Goal: Find specific page/section: Find specific page/section

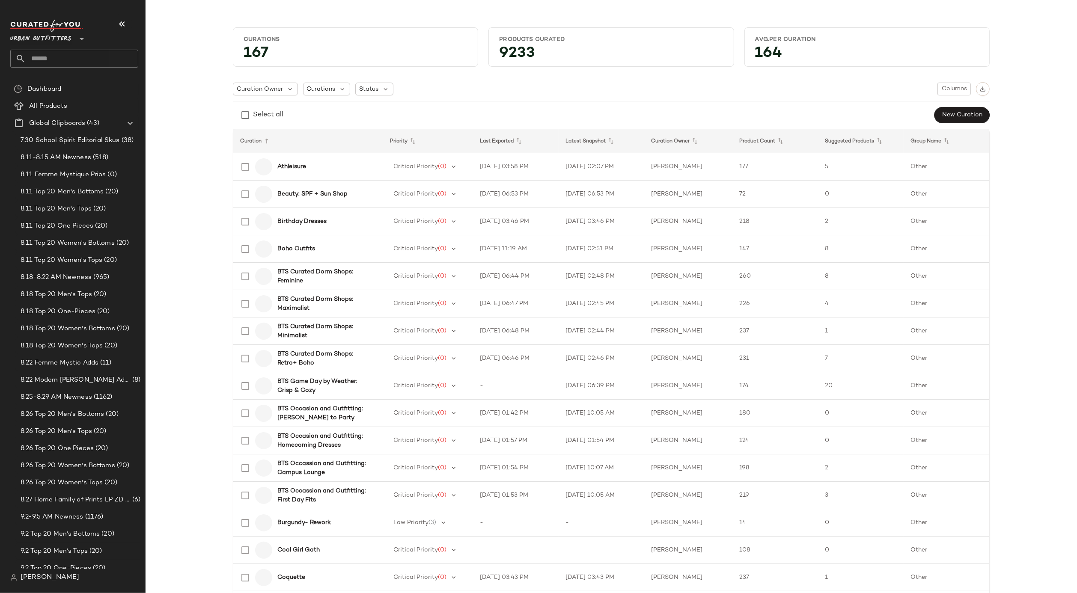
click at [70, 58] on input "text" at bounding box center [82, 59] width 113 height 18
type input "****"
click at [62, 79] on span "e Outfits" at bounding box center [59, 83] width 26 height 9
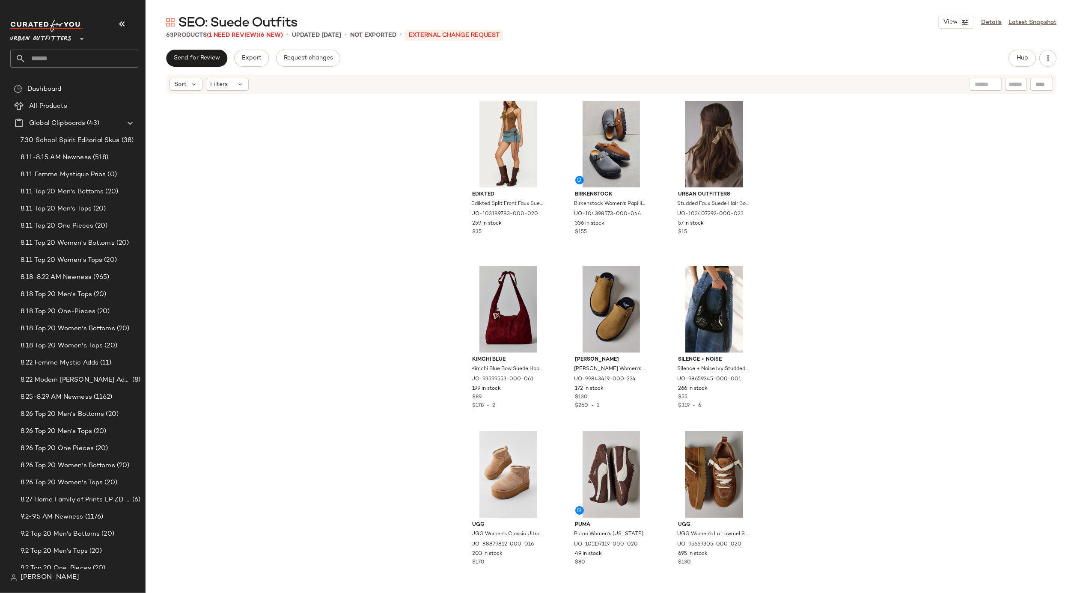
scroll to position [669, 0]
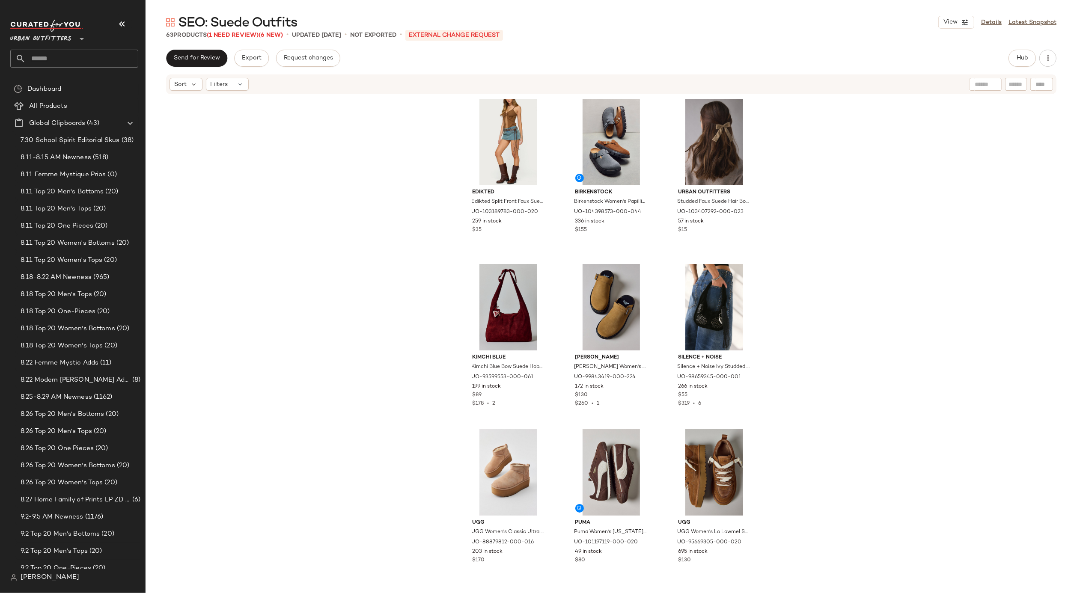
click at [205, 232] on div "Edikted Edikted Split Front Faux Suede Tank Top in Brown, Women's at Urban Outf…" at bounding box center [611, 357] width 931 height 524
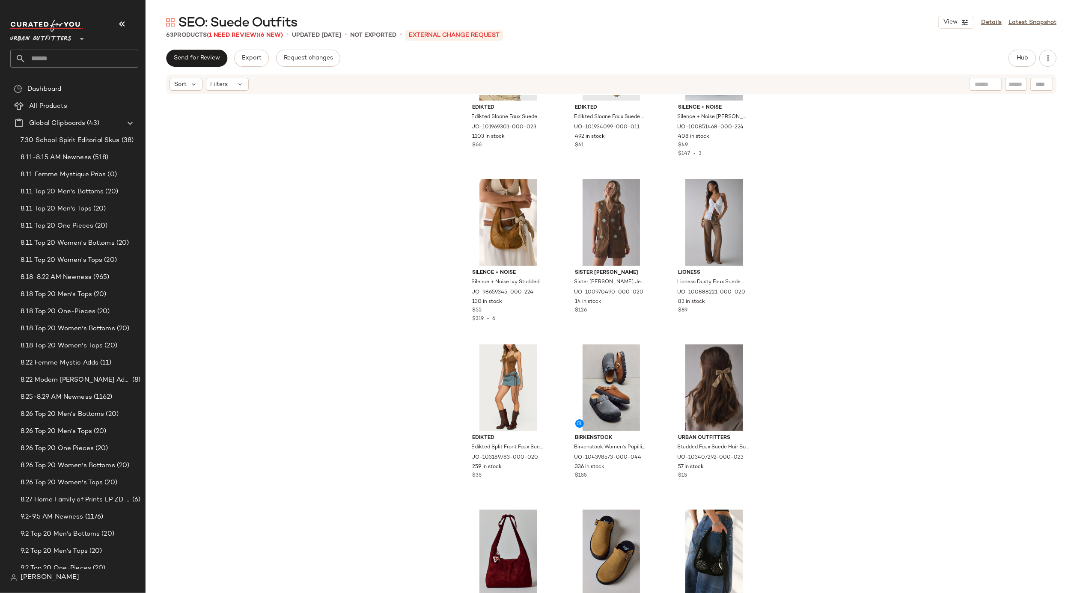
scroll to position [0, 0]
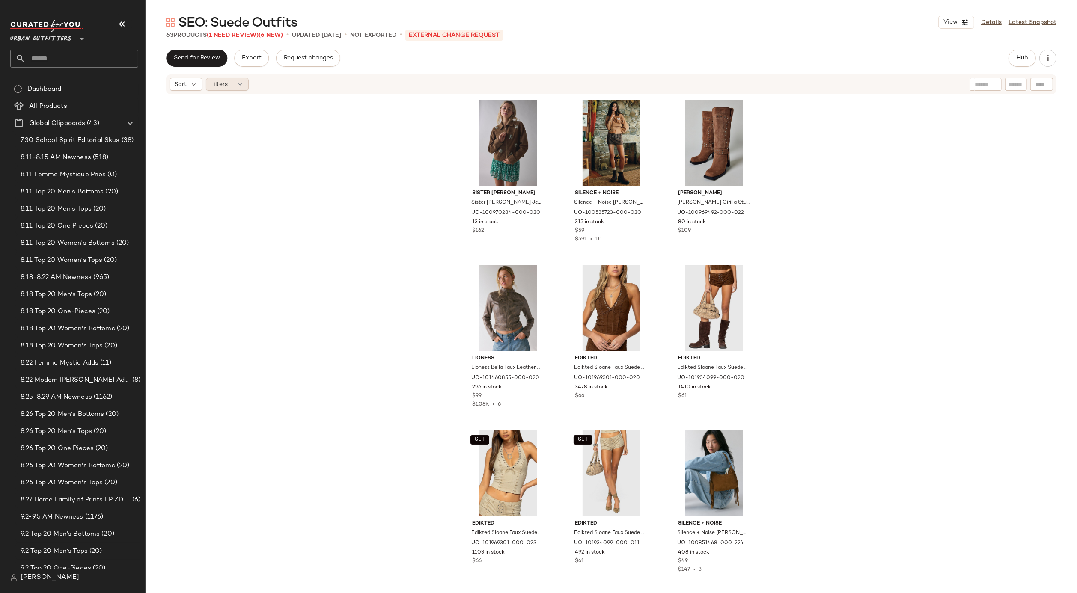
click at [227, 80] on span "Filters" at bounding box center [220, 84] width 18 height 9
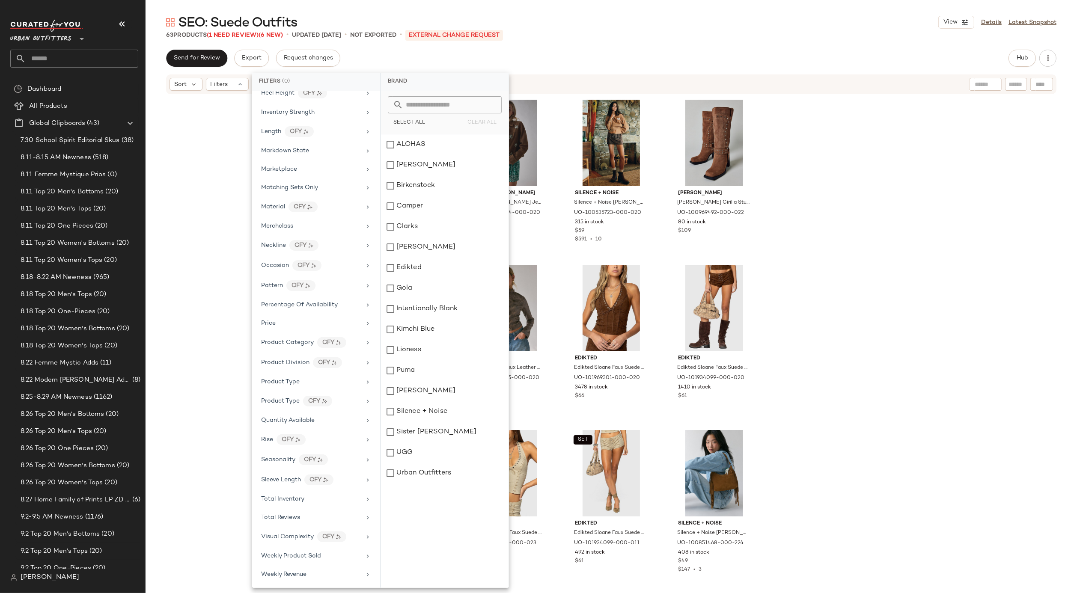
scroll to position [342, 0]
click at [287, 458] on span "Seasonality" at bounding box center [278, 460] width 34 height 6
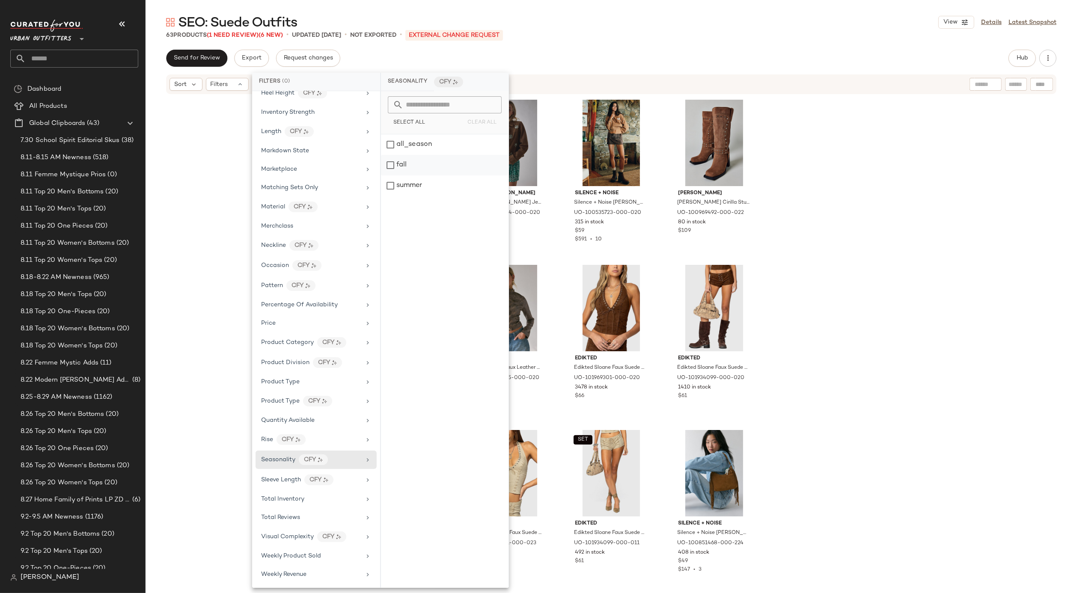
click at [410, 166] on div "fall" at bounding box center [445, 165] width 128 height 21
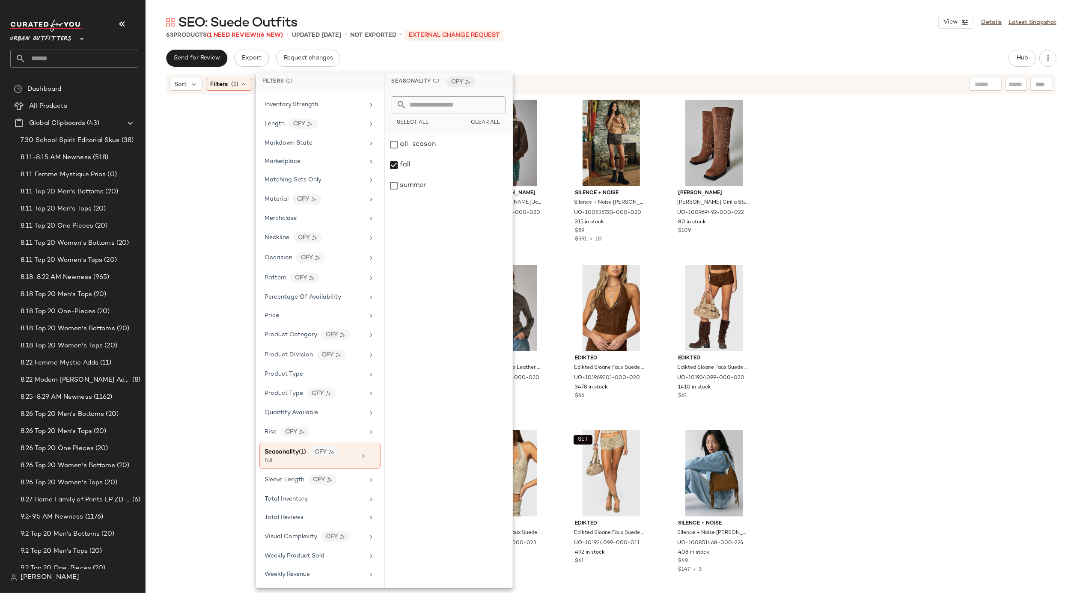
click at [206, 282] on div "Sister [PERSON_NAME] Sister [PERSON_NAME] Jewel Embellished Faux Suede Jacket i…" at bounding box center [611, 357] width 931 height 524
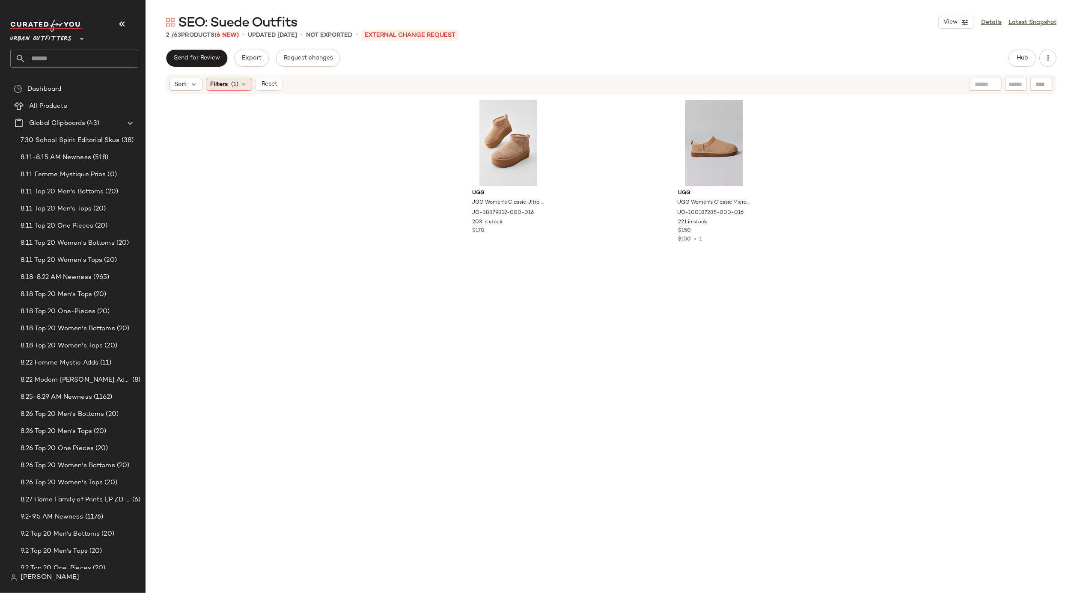
click at [226, 83] on span "Filters" at bounding box center [220, 84] width 18 height 9
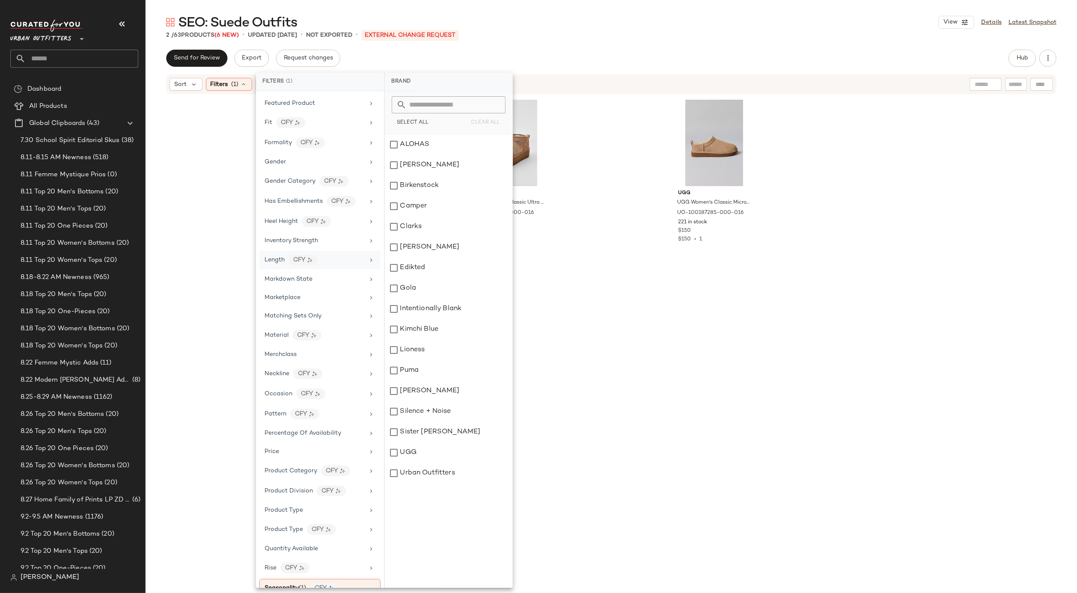
scroll to position [350, 0]
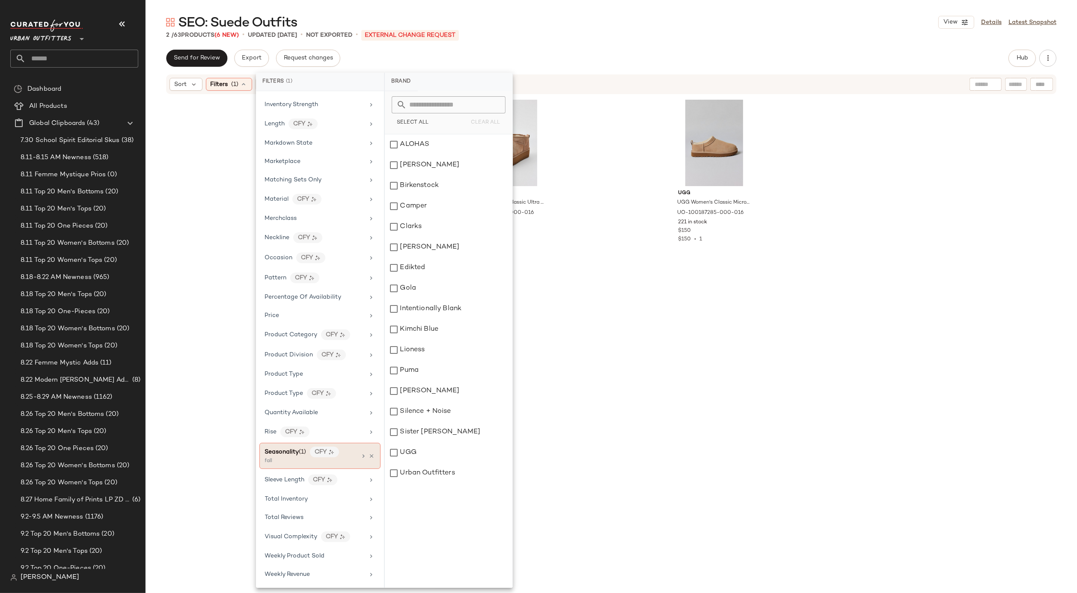
click at [342, 452] on div "Seasonality (1) CFY" at bounding box center [311, 452] width 92 height 11
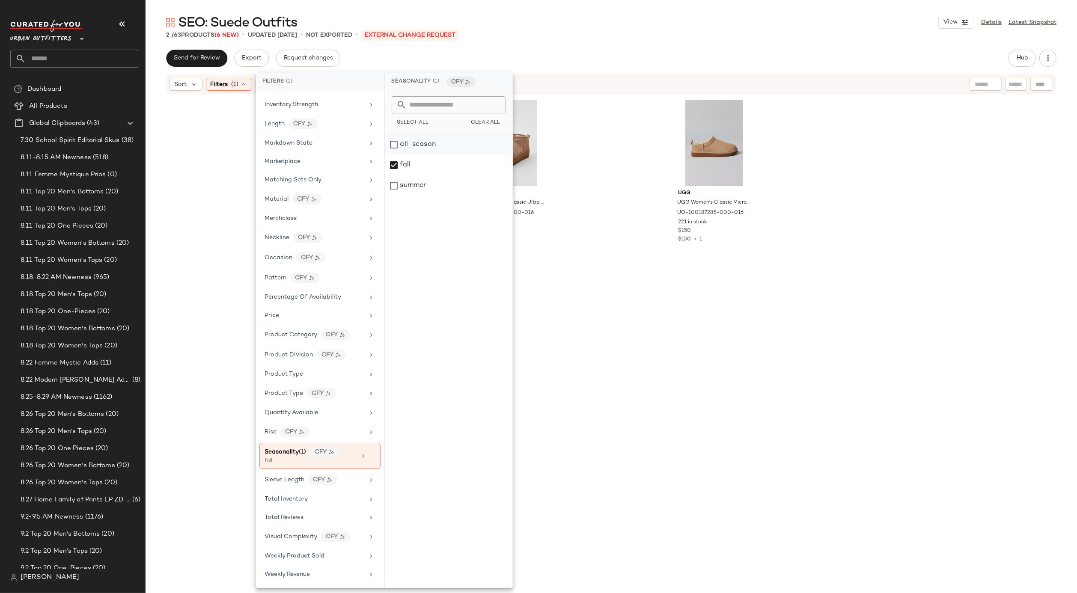
click at [441, 152] on div "all_season" at bounding box center [449, 144] width 128 height 21
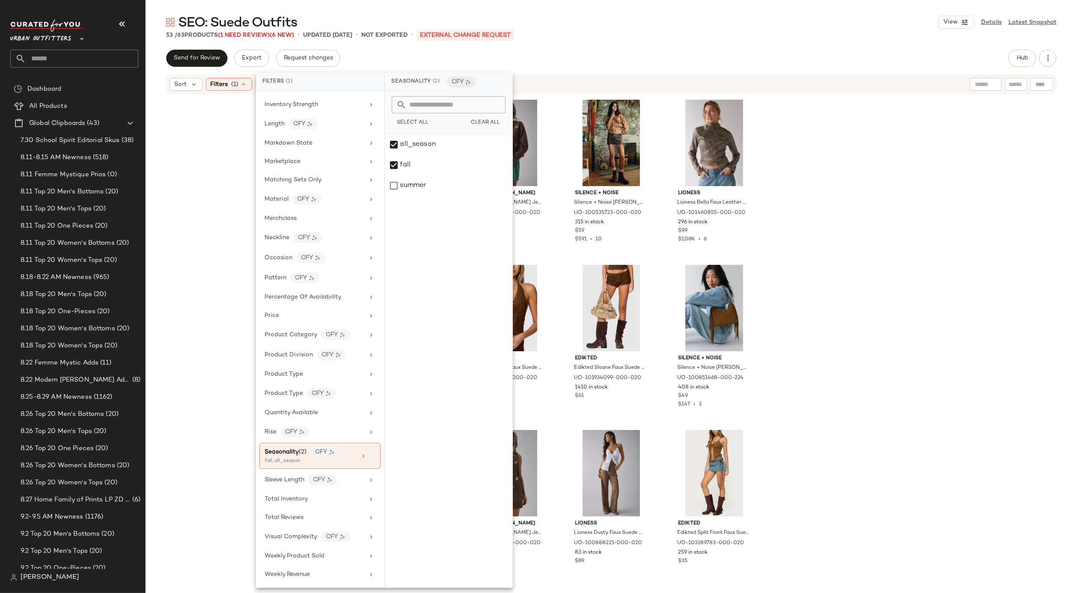
click at [783, 276] on div "Sister [PERSON_NAME] Sister [PERSON_NAME] Jewel Embellished Faux Suede Jacket i…" at bounding box center [611, 357] width 931 height 524
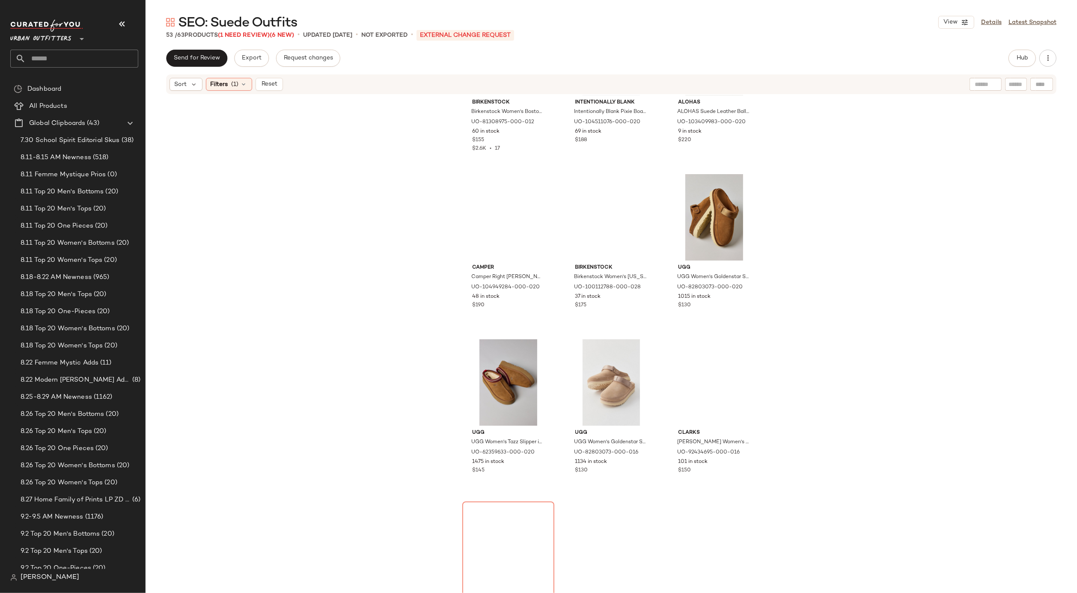
scroll to position [2300, 0]
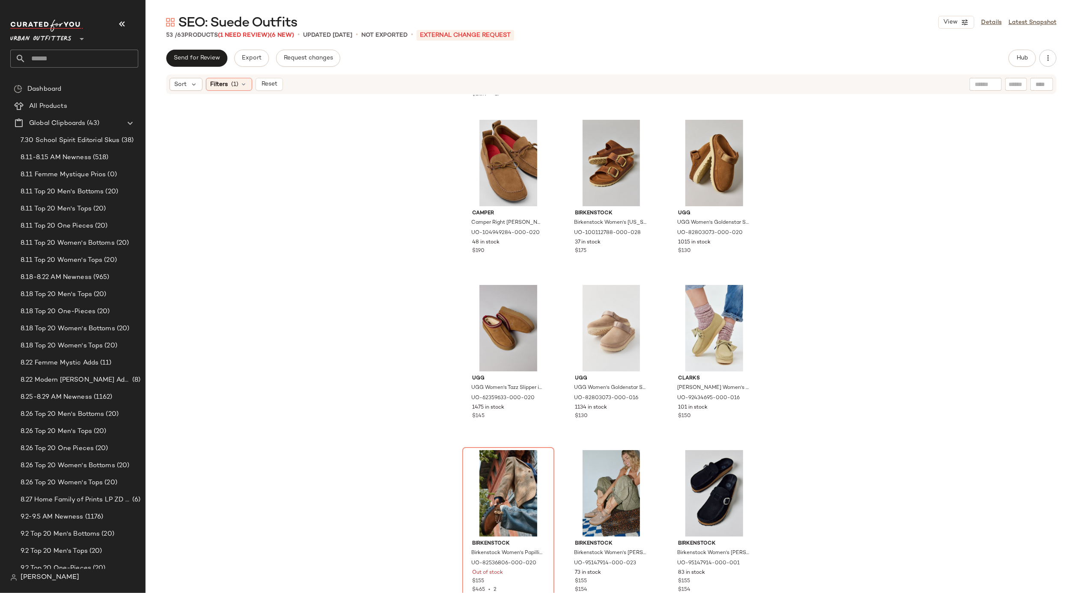
click at [781, 84] on div "Sort Filters (1) Reset" at bounding box center [555, 84] width 772 height 13
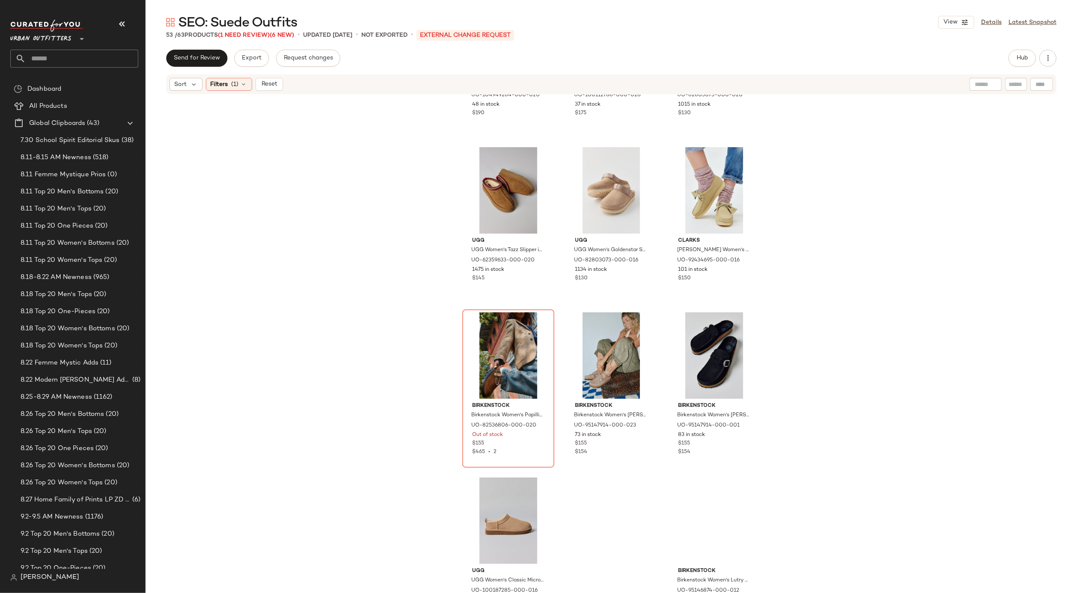
scroll to position [2451, 0]
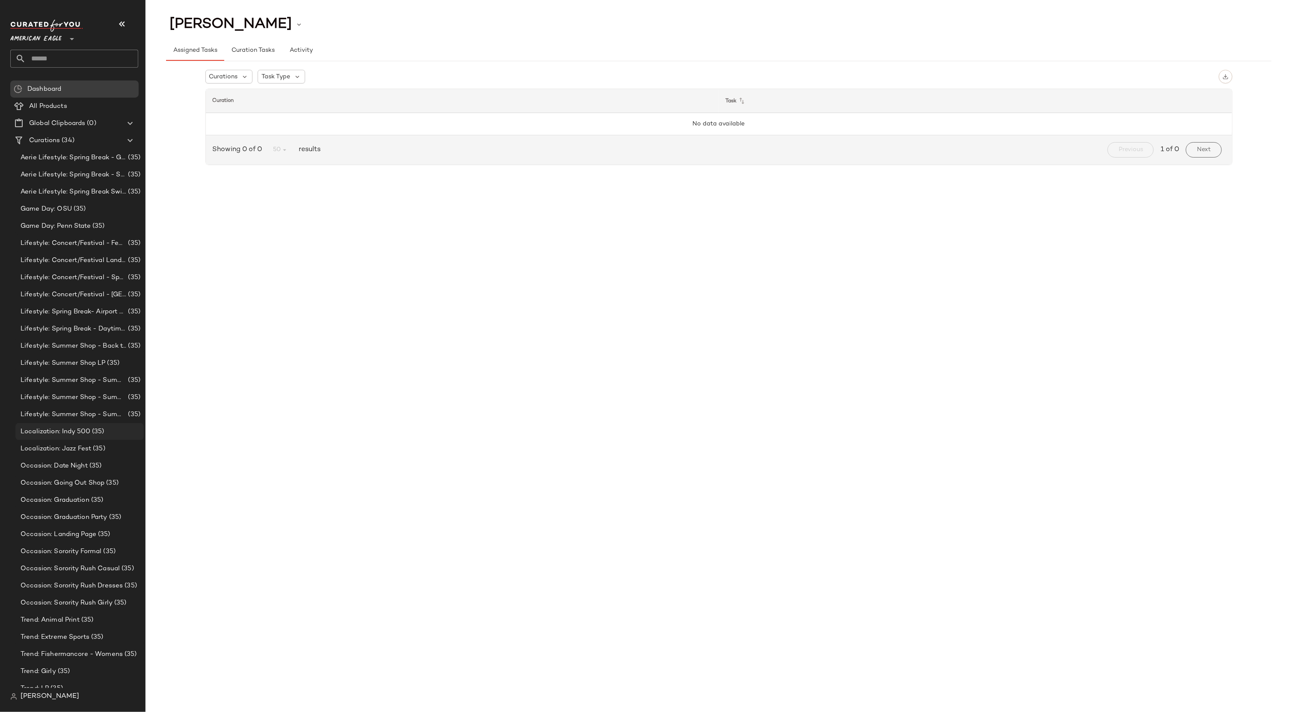
scroll to position [42, 0]
click at [43, 453] on span "Occasion: Graduation" at bounding box center [55, 458] width 69 height 10
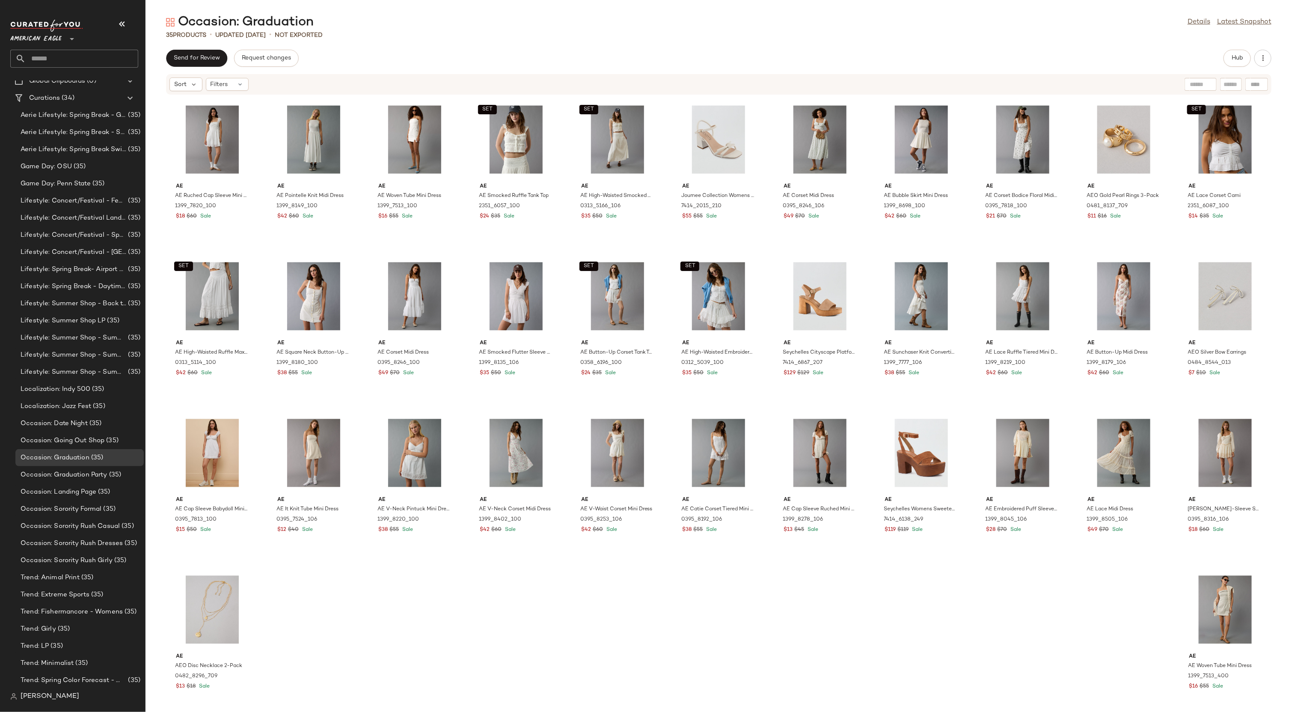
click at [48, 33] on span "American Eagle" at bounding box center [35, 36] width 51 height 15
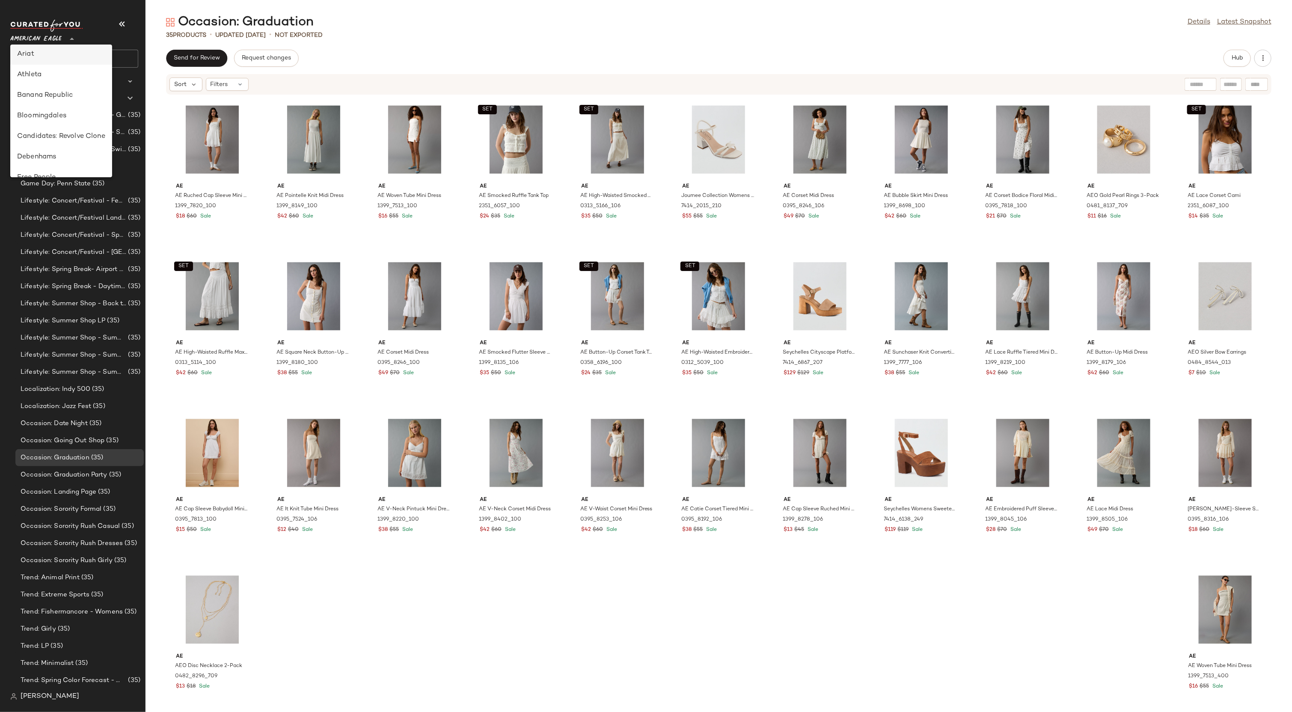
scroll to position [69, 0]
click at [45, 156] on div "Debenhams" at bounding box center [61, 153] width 88 height 10
type input "**"
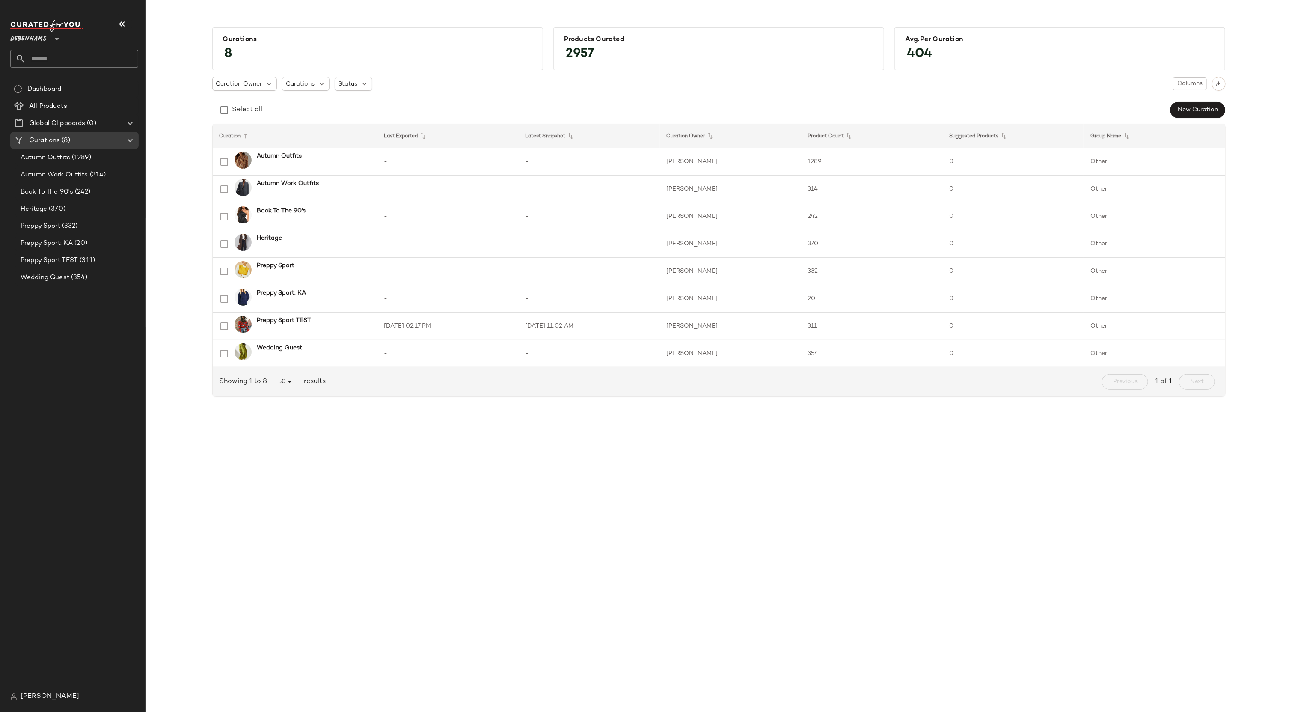
click at [39, 38] on span "Debenhams" at bounding box center [28, 36] width 36 height 15
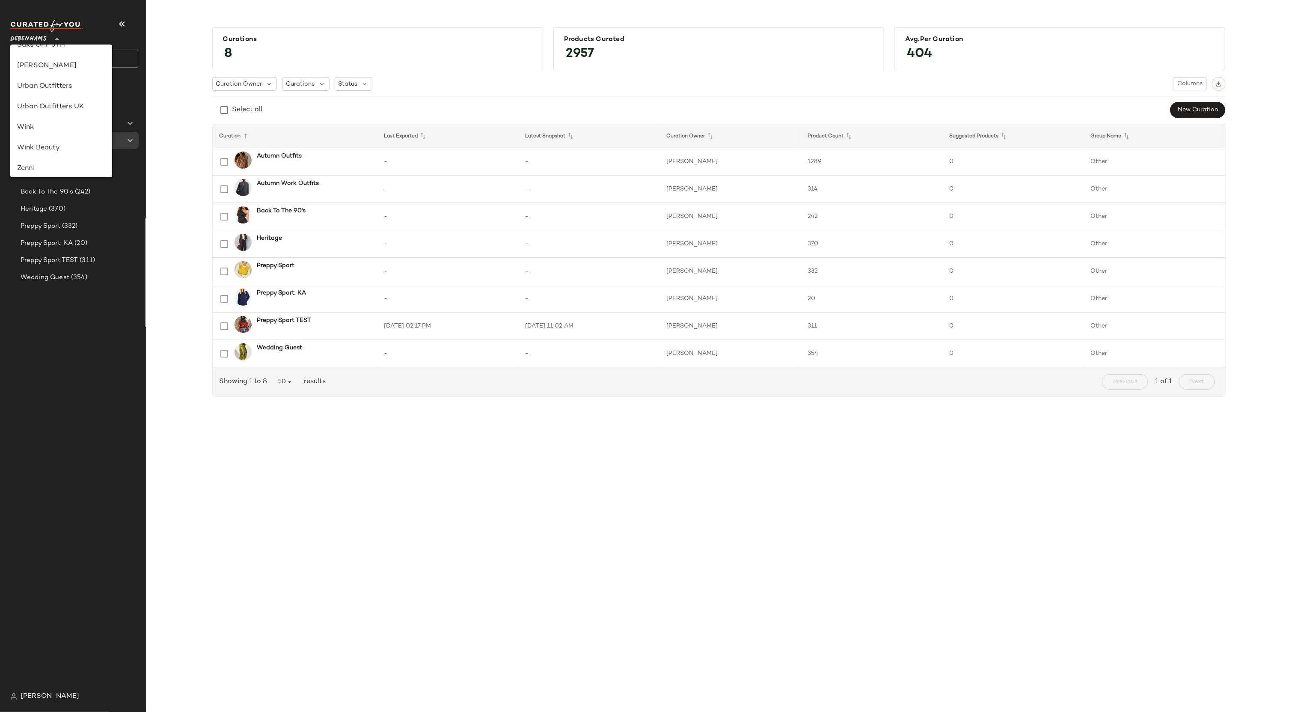
scroll to position [470, 0]
